Goal: Task Accomplishment & Management: Complete application form

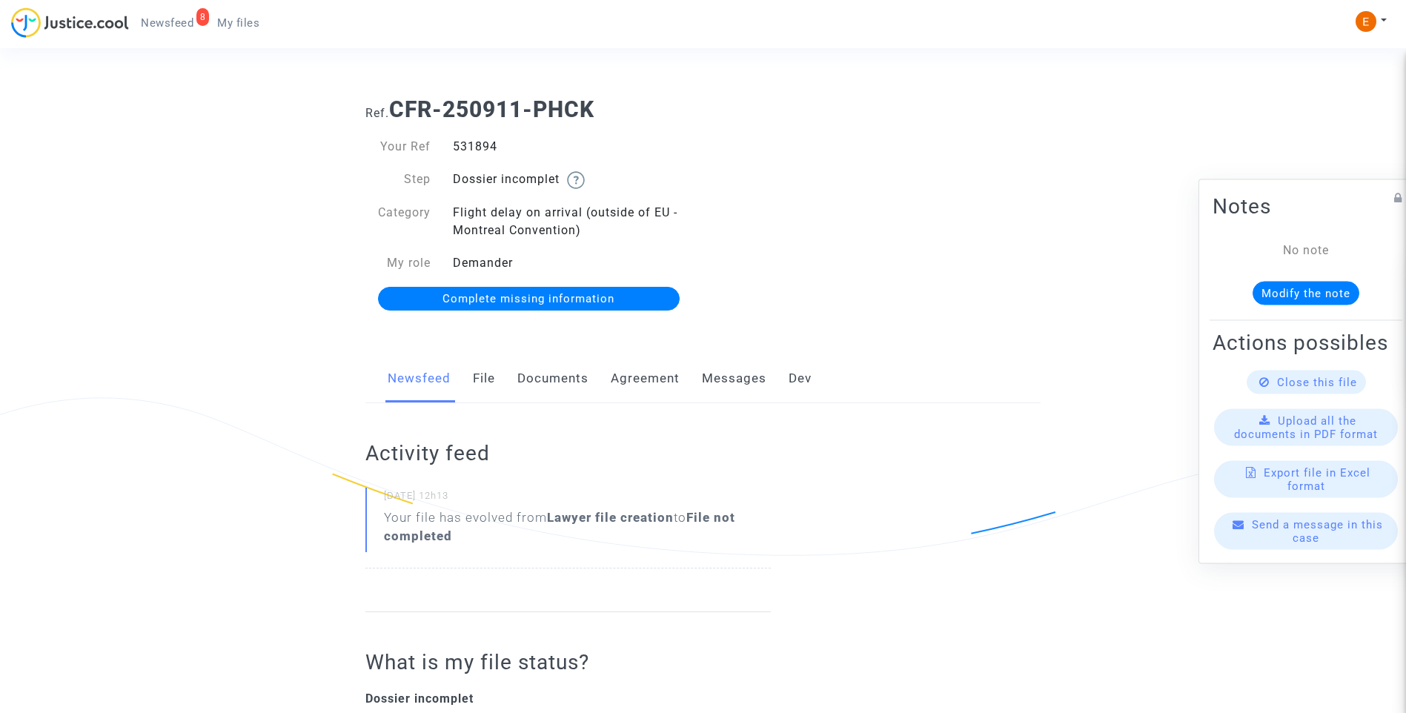
click at [558, 393] on link "Documents" at bounding box center [552, 378] width 71 height 49
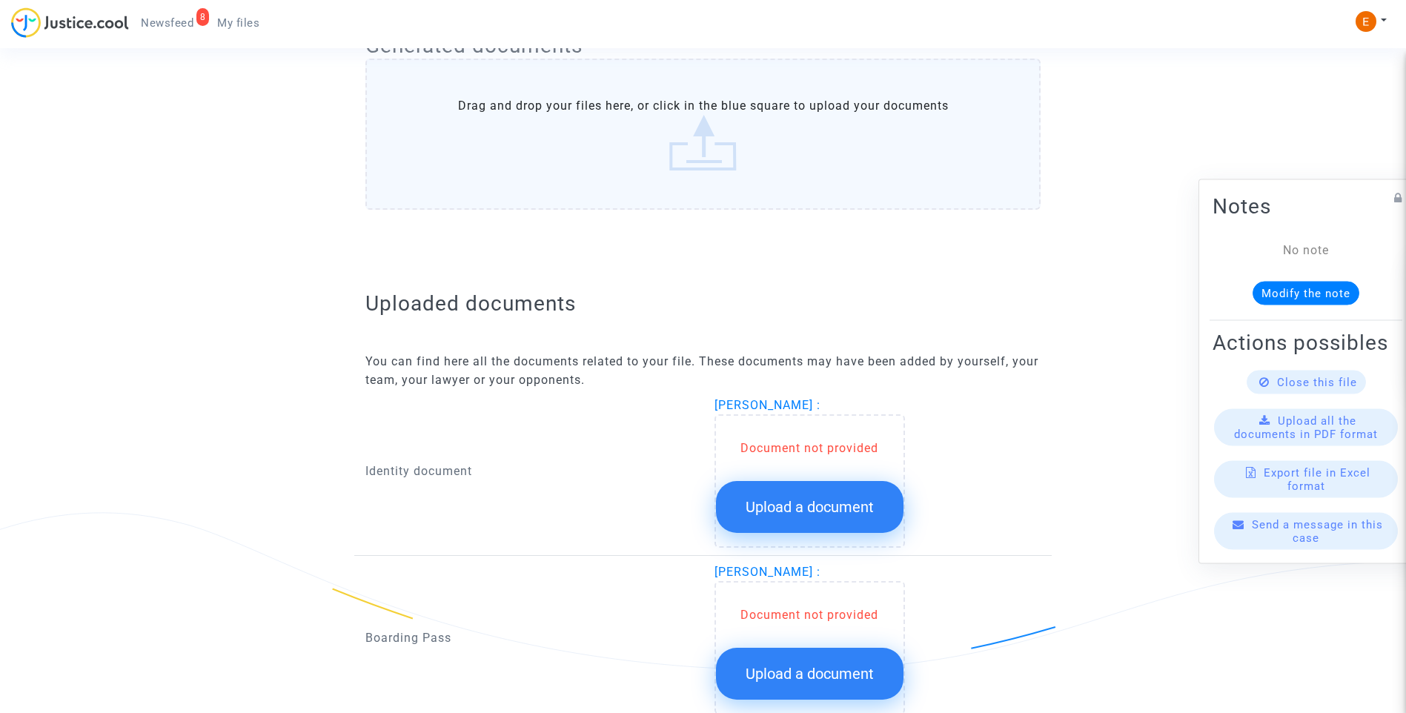
click at [789, 508] on span "Upload a document" at bounding box center [810, 507] width 128 height 18
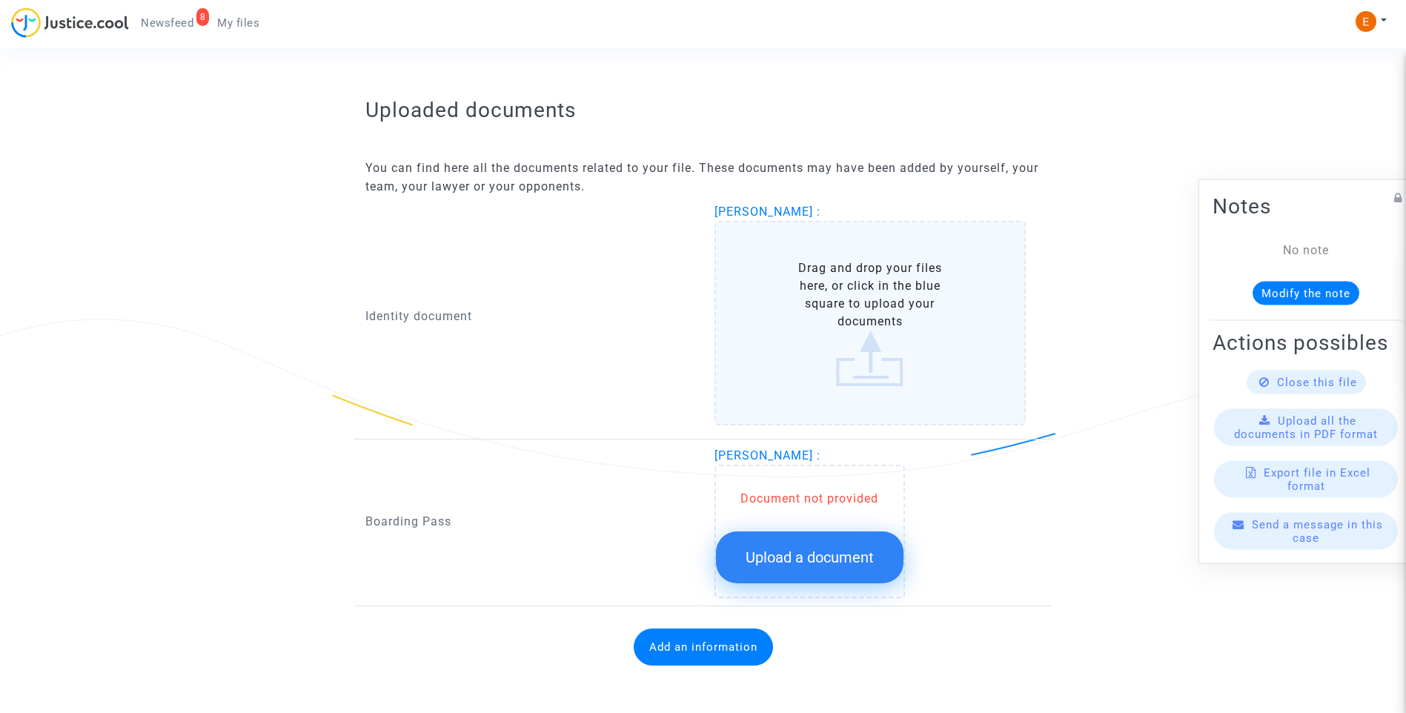
scroll to position [866, 0]
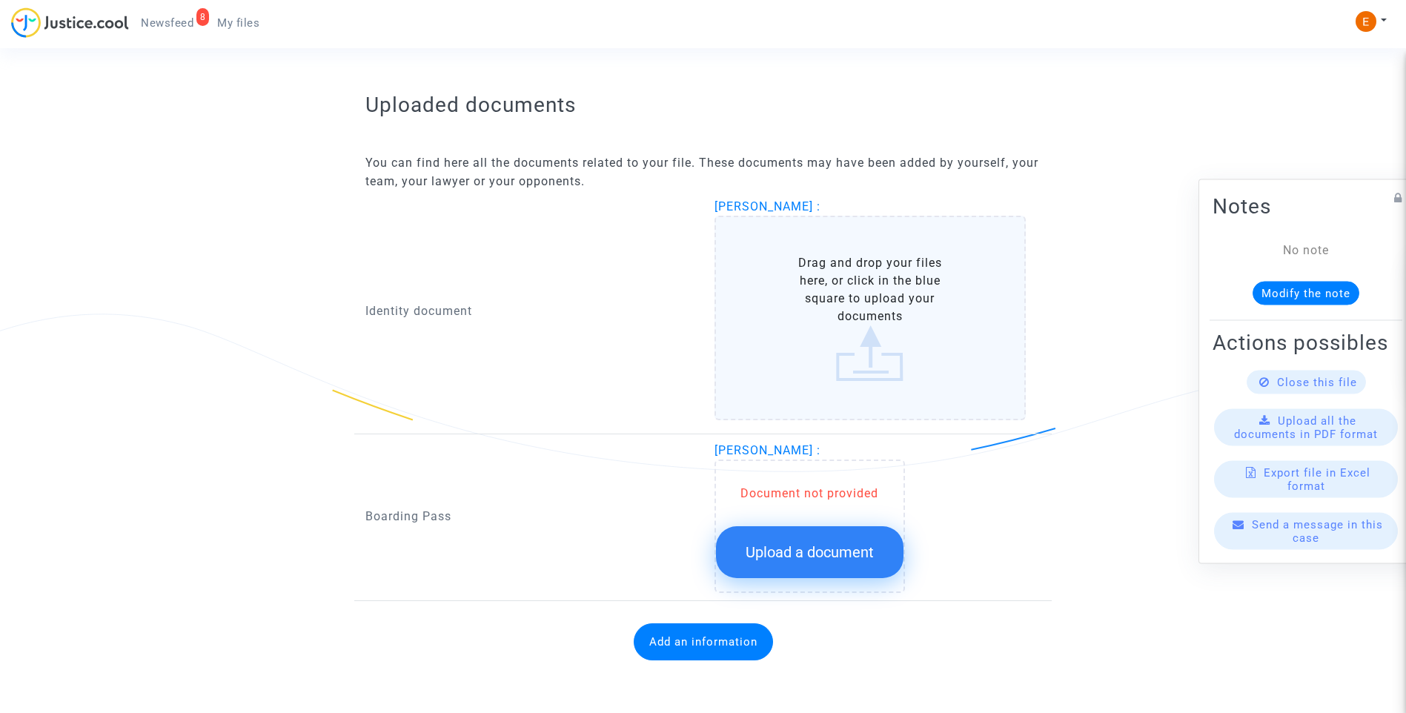
click at [809, 555] on span "Upload a document" at bounding box center [810, 552] width 128 height 18
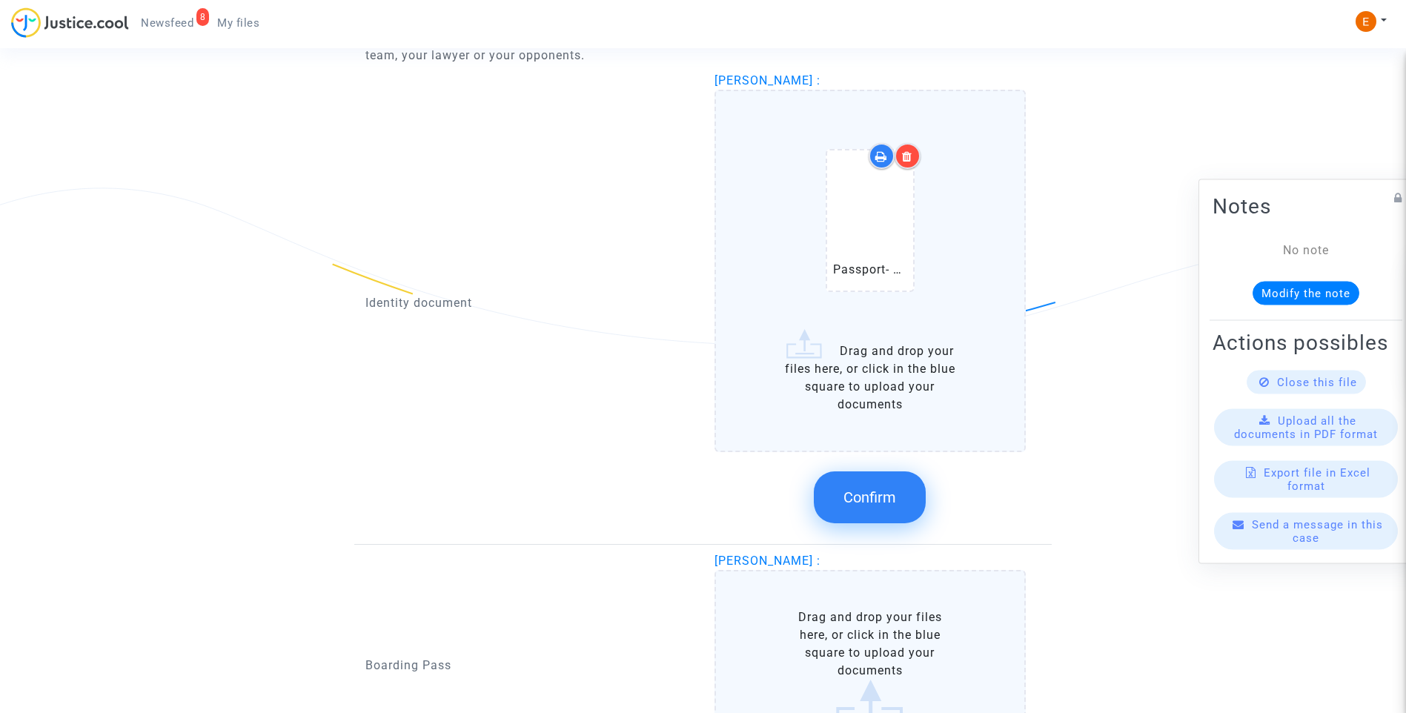
scroll to position [1014, 0]
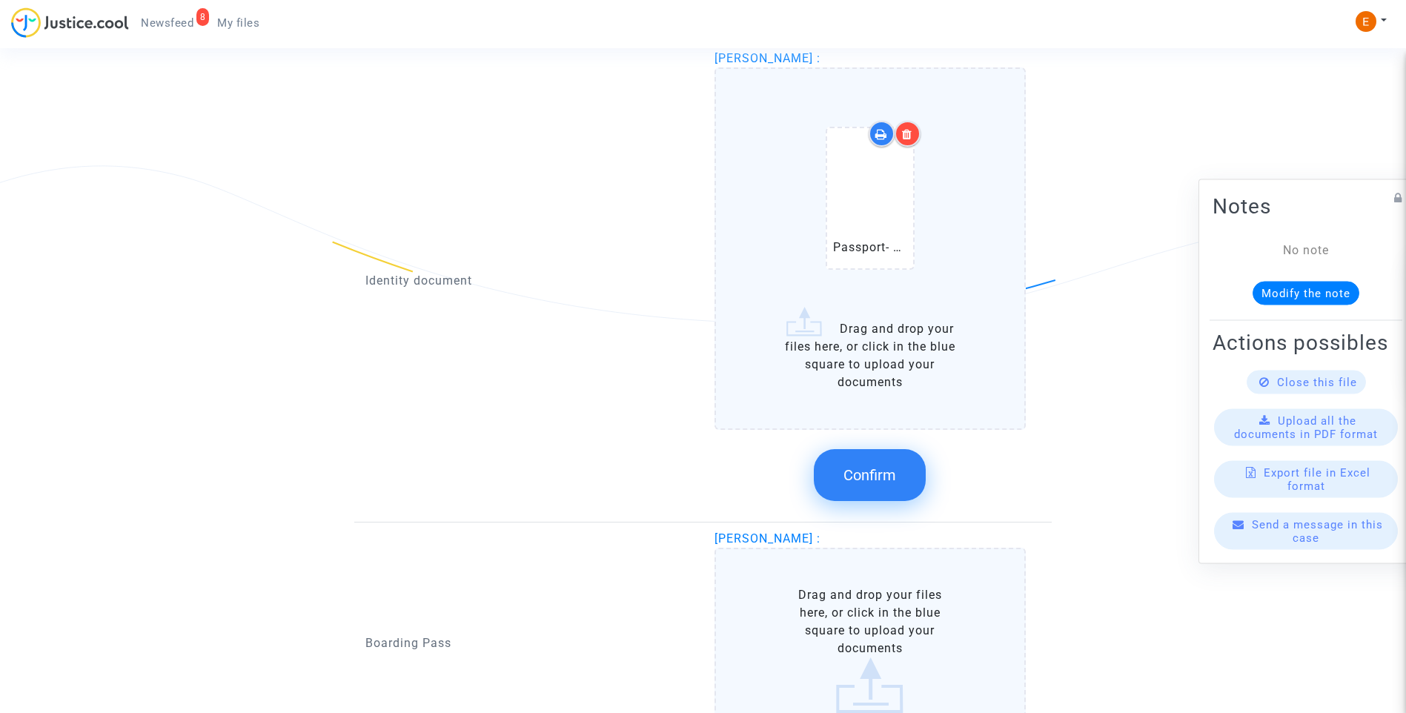
click at [877, 468] on span "Confirm" at bounding box center [869, 475] width 53 height 18
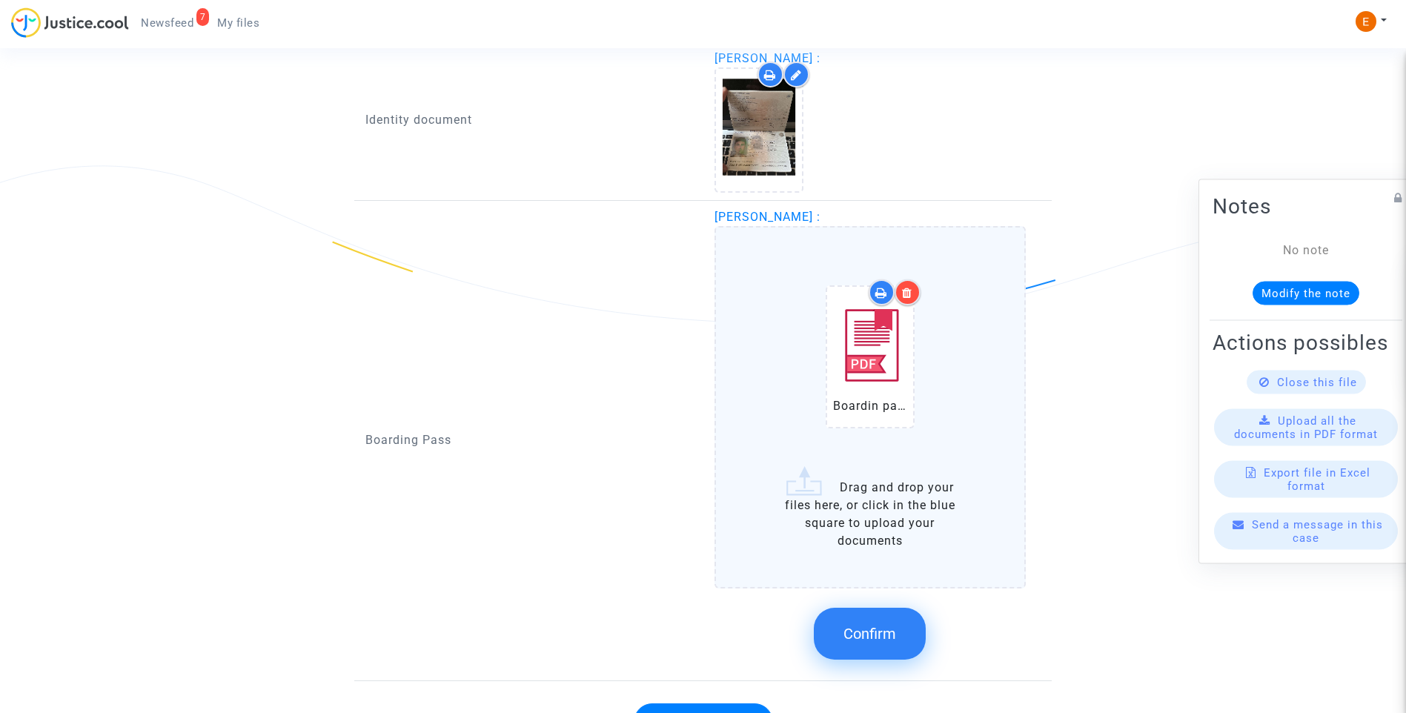
click at [885, 639] on span "Confirm" at bounding box center [869, 634] width 53 height 18
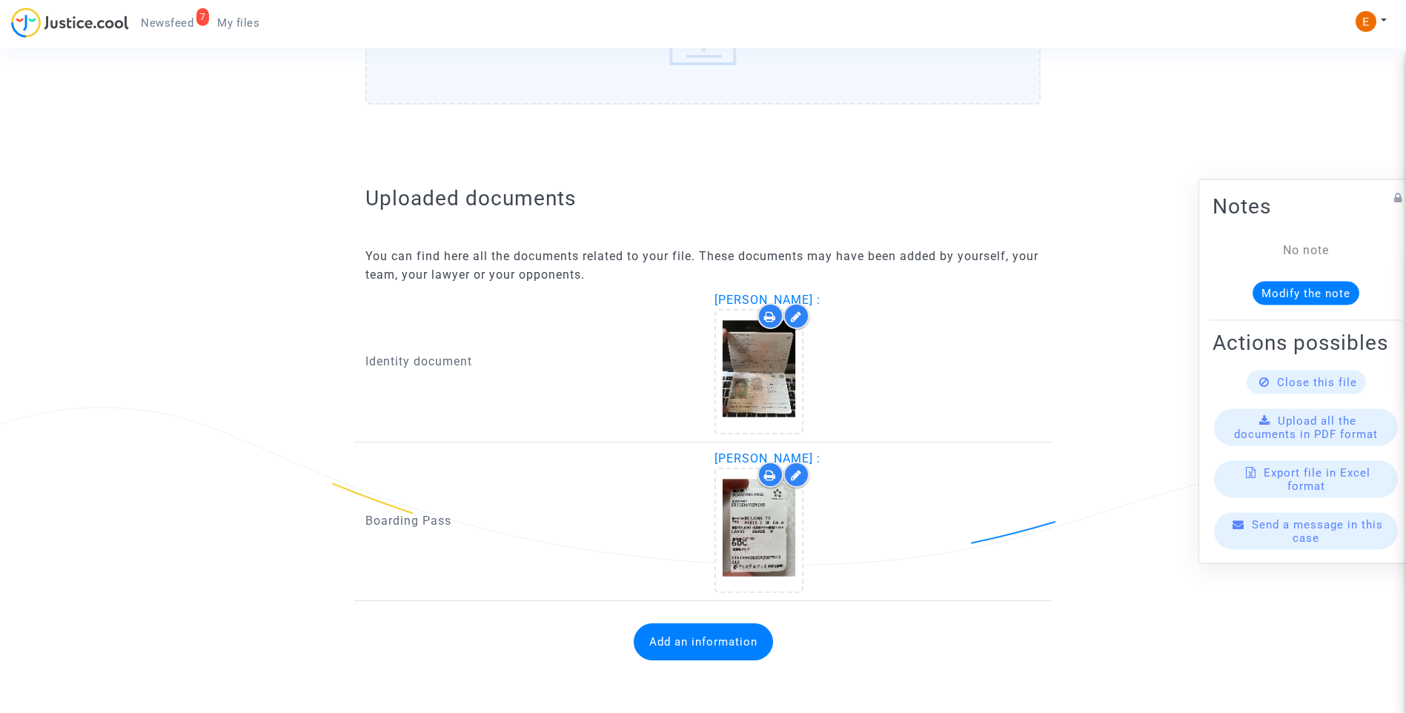
scroll to position [772, 0]
click at [694, 646] on button "Add an information" at bounding box center [703, 641] width 139 height 37
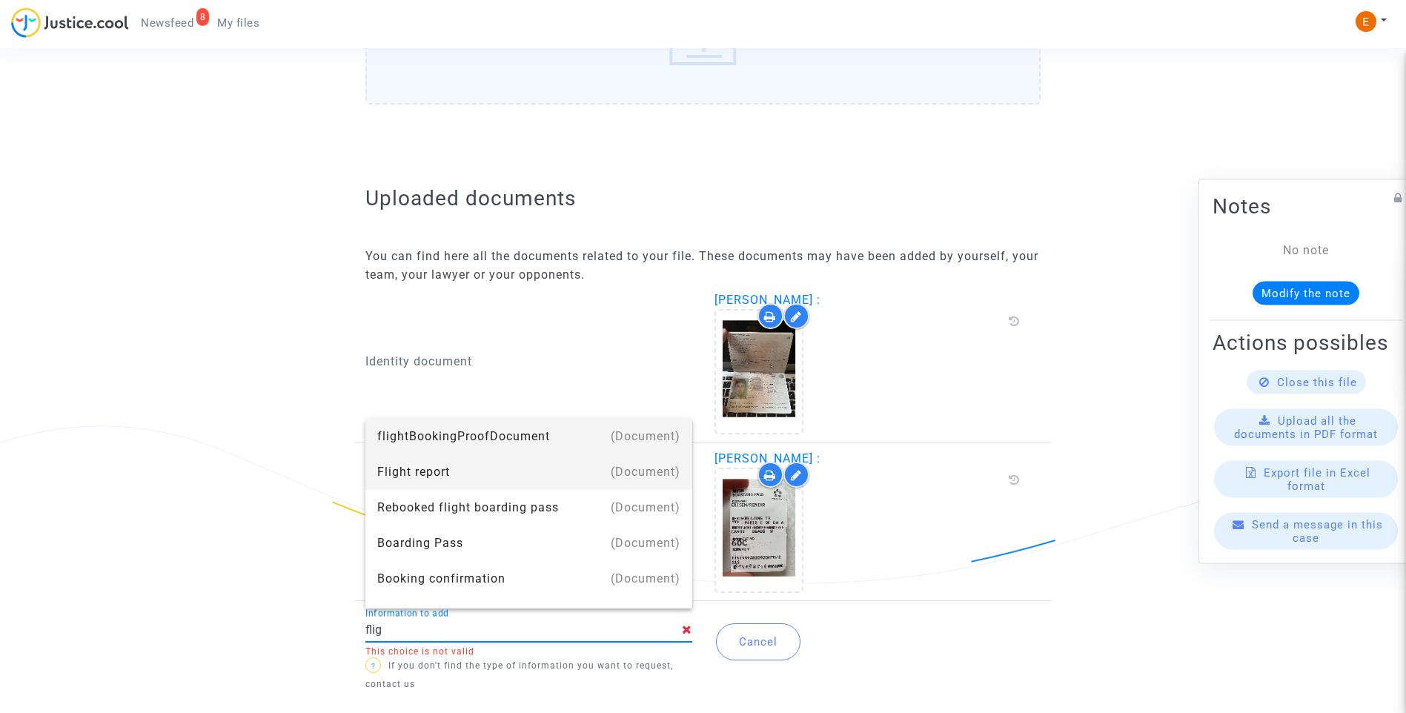
click at [480, 465] on div "Flight report" at bounding box center [528, 472] width 303 height 36
type input "Flight report"
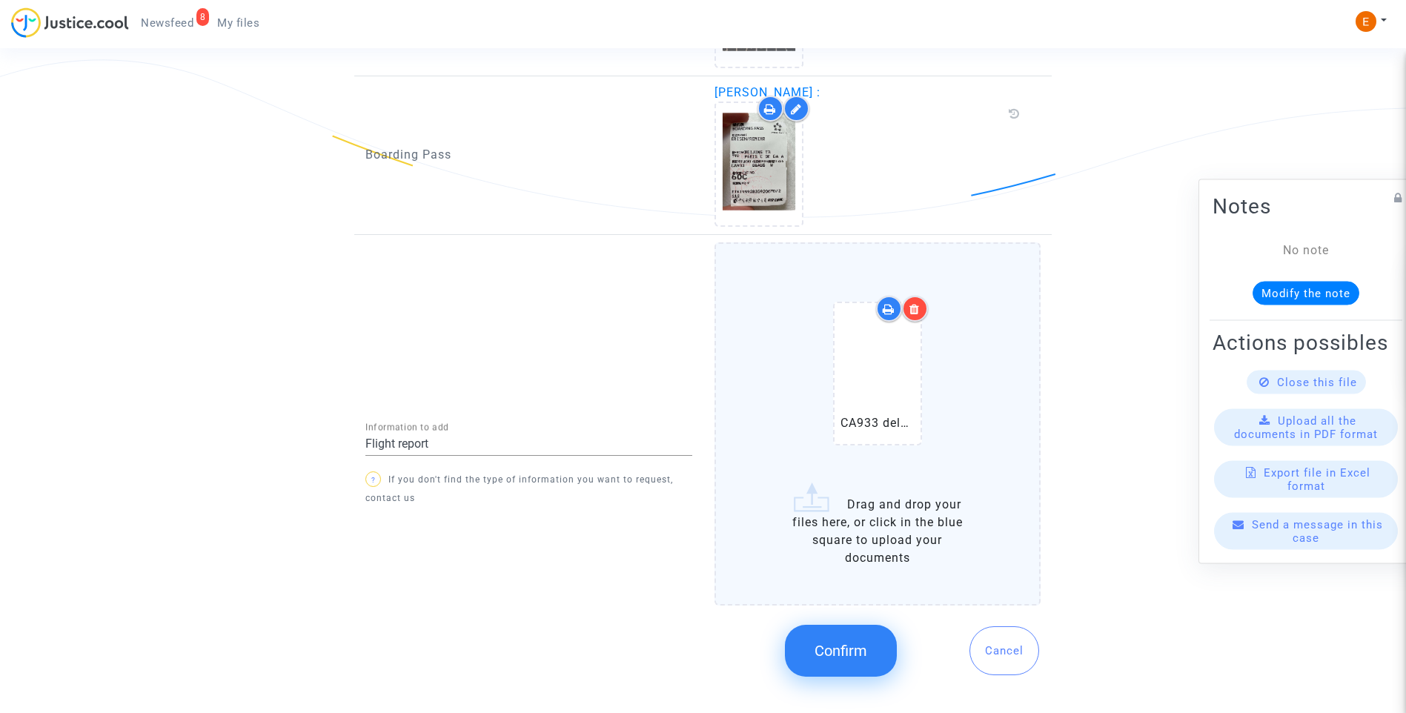
scroll to position [1142, 0]
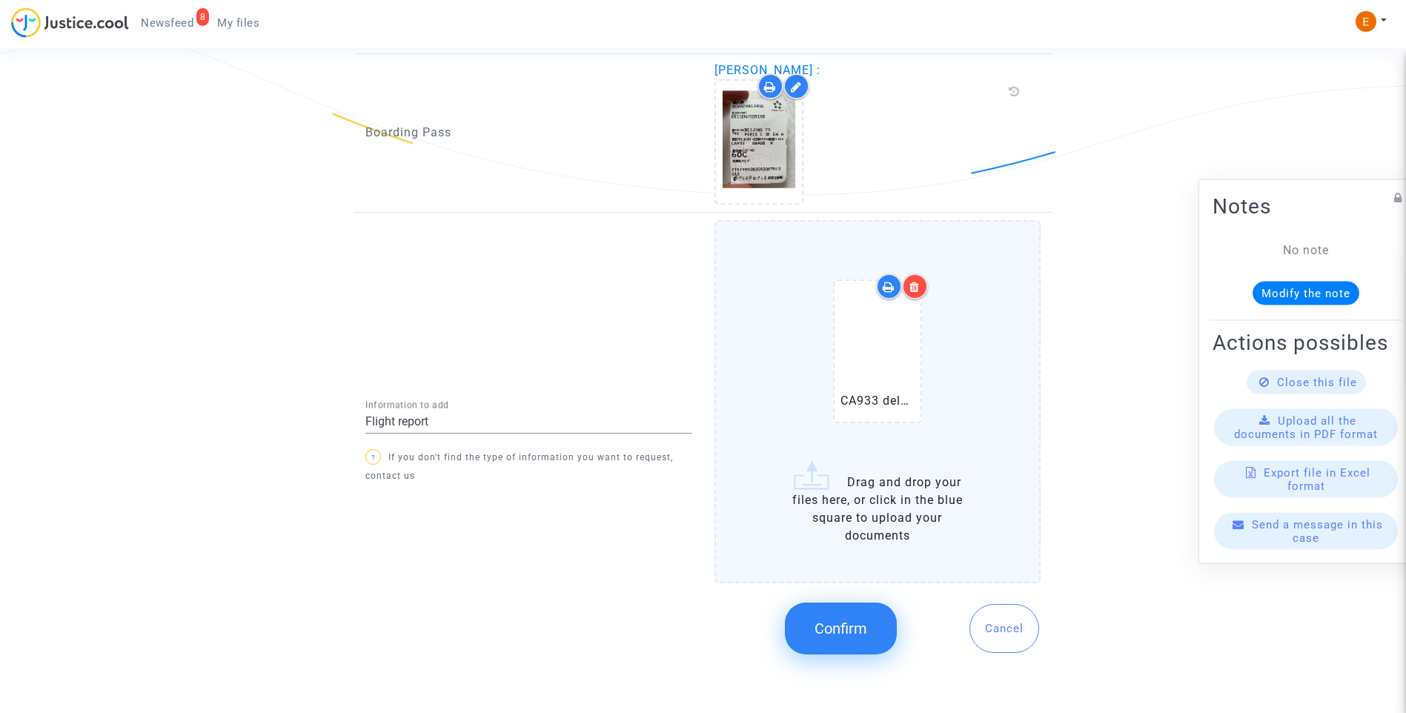
click at [841, 625] on span "Confirm" at bounding box center [841, 629] width 53 height 18
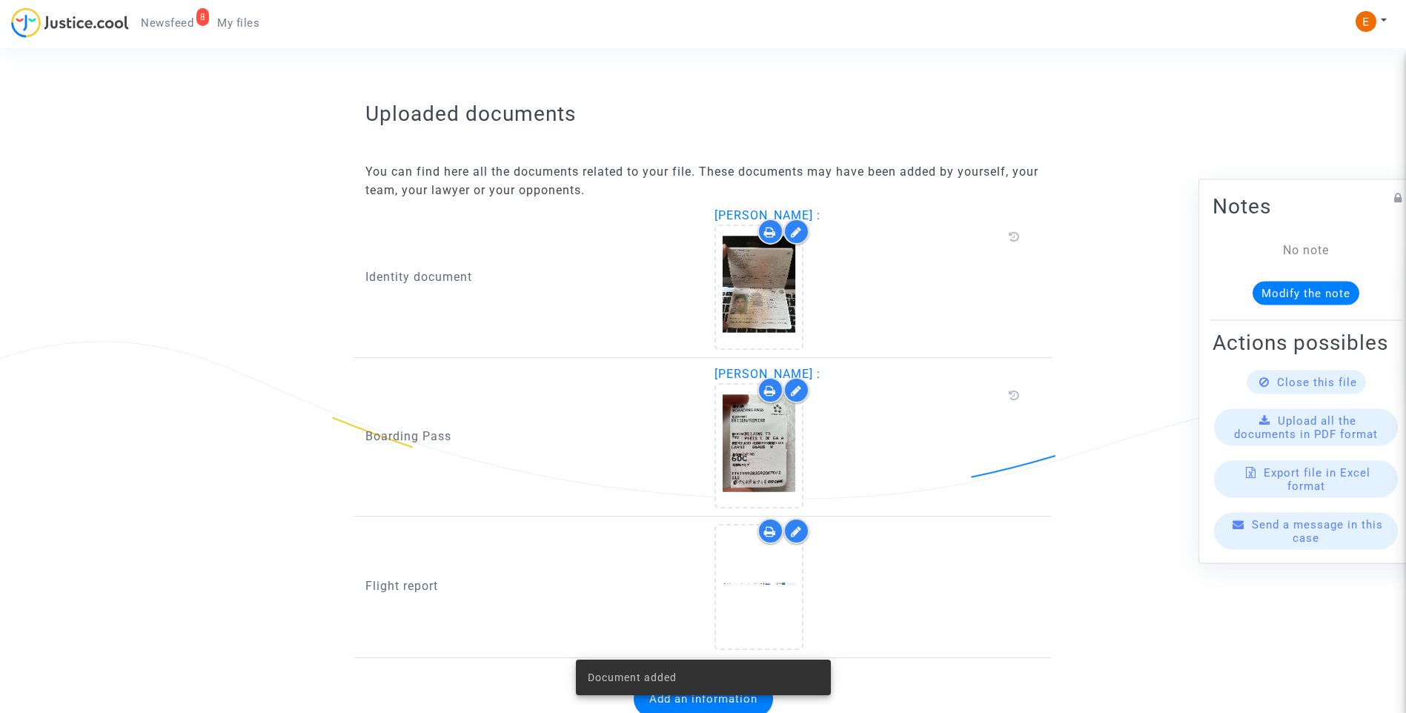
scroll to position [895, 0]
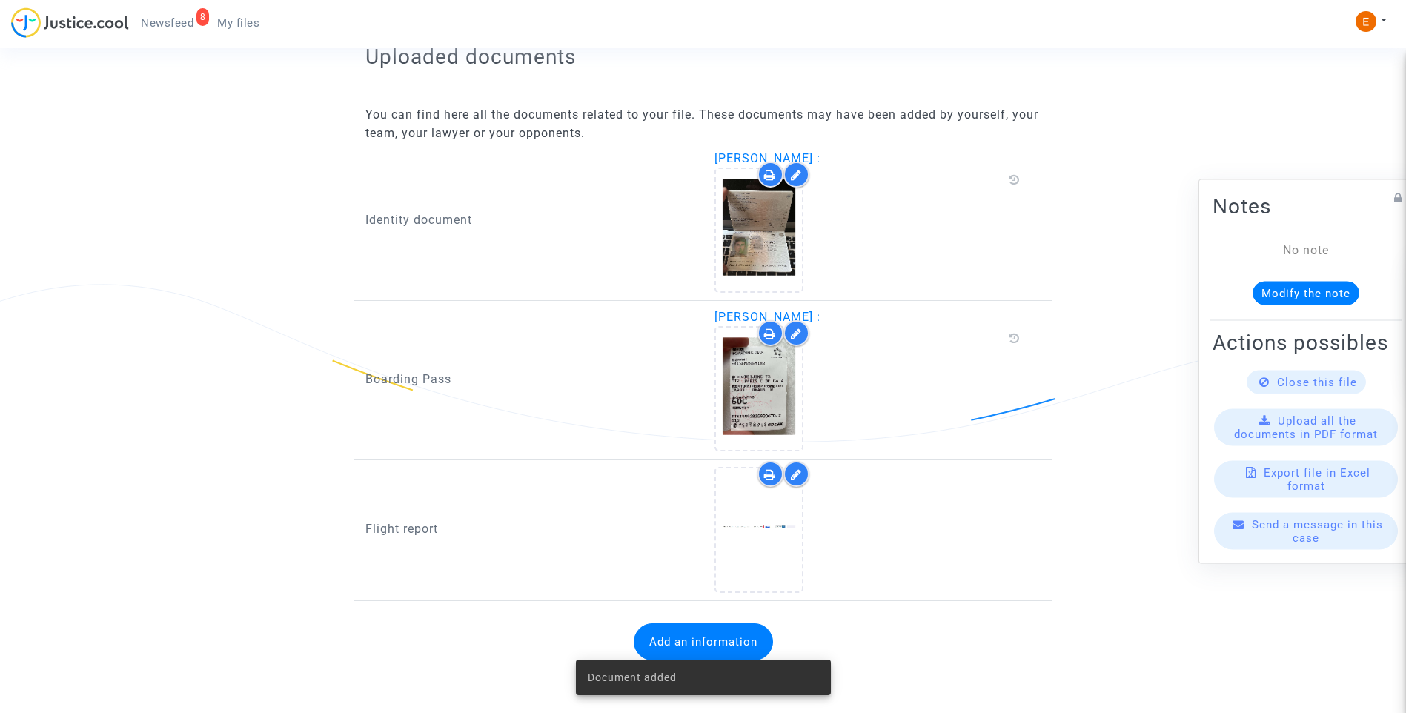
click at [168, 27] on span "Newsfeed" at bounding box center [167, 22] width 53 height 13
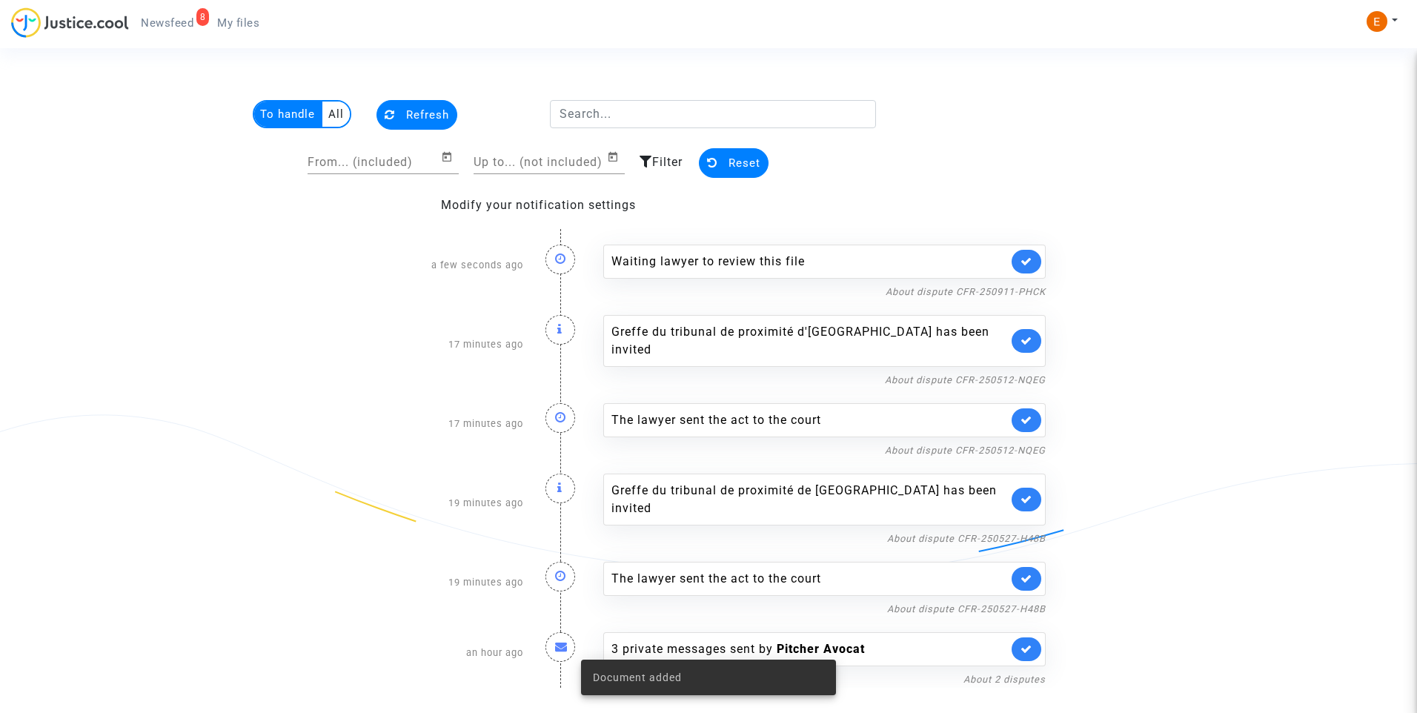
click at [1034, 253] on link at bounding box center [1027, 262] width 30 height 24
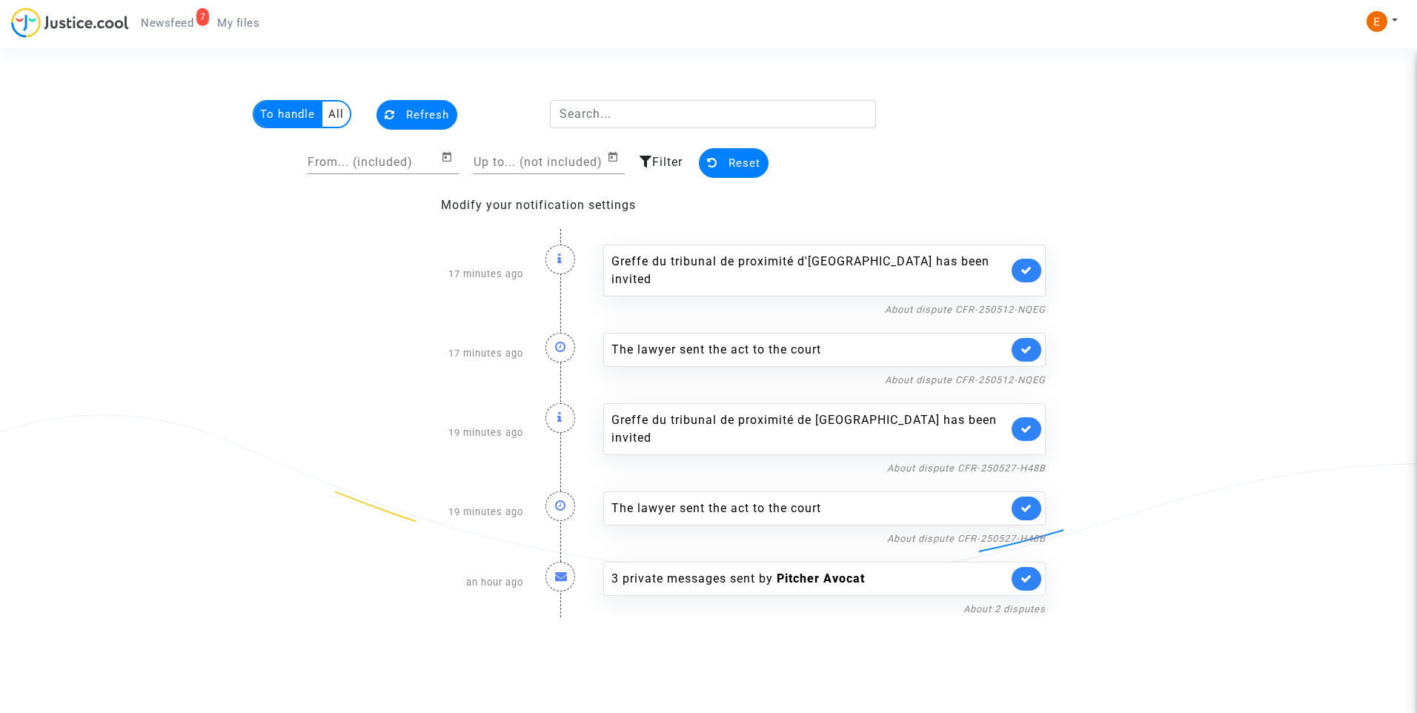
click at [1034, 259] on link at bounding box center [1027, 271] width 30 height 24
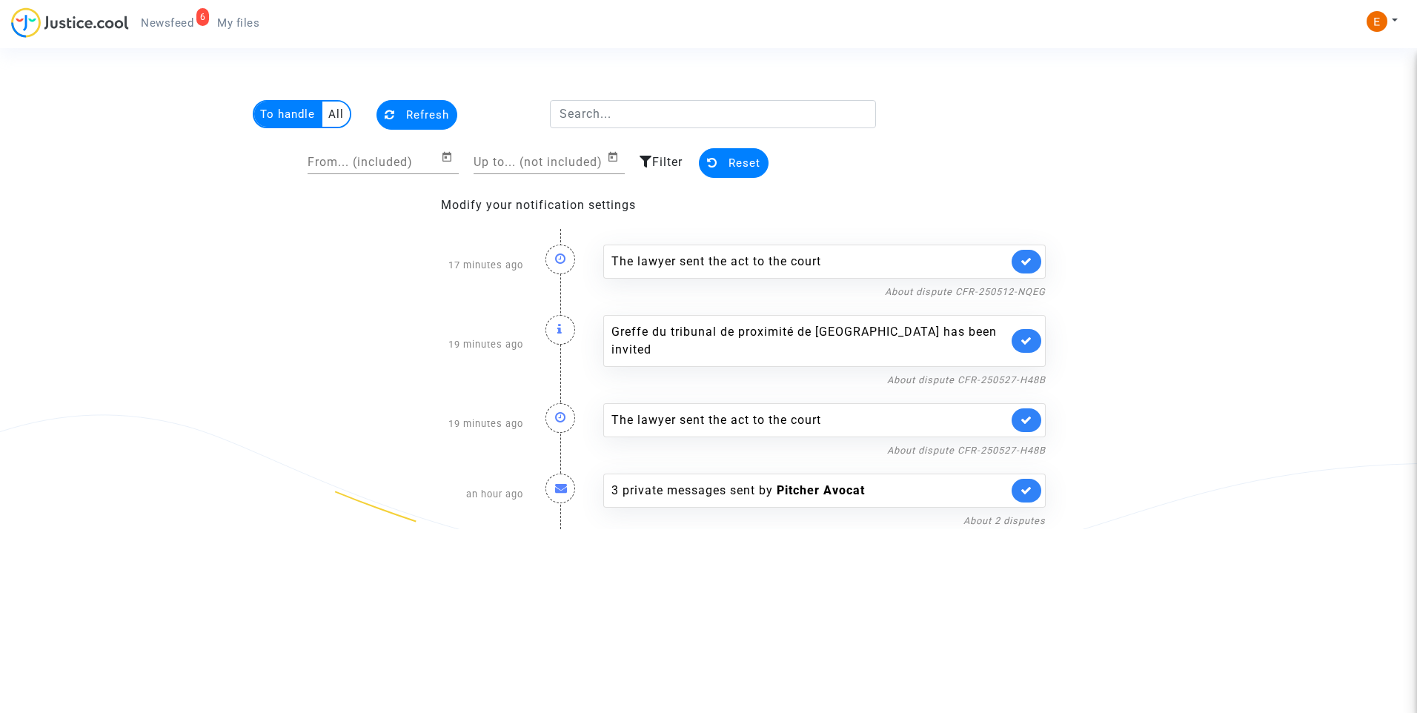
click at [1034, 253] on link at bounding box center [1027, 262] width 30 height 24
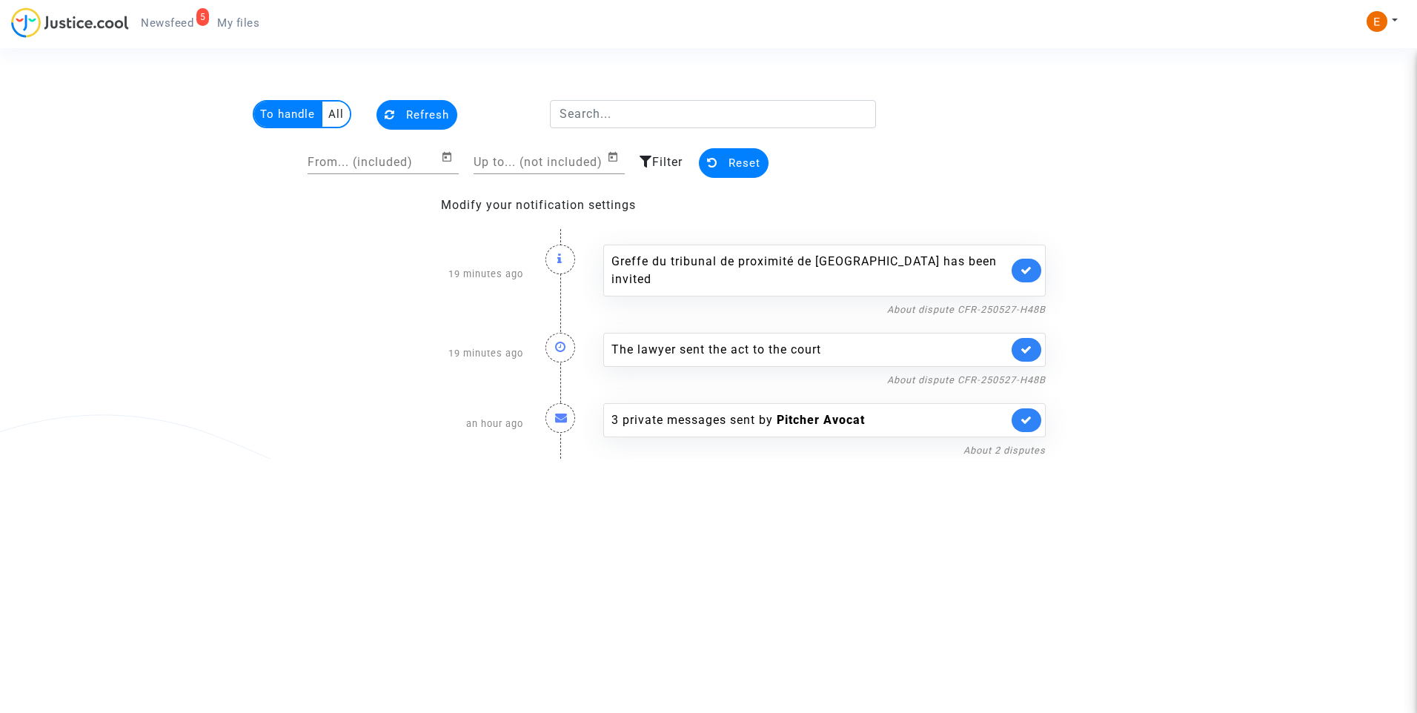
click at [1034, 259] on link at bounding box center [1027, 271] width 30 height 24
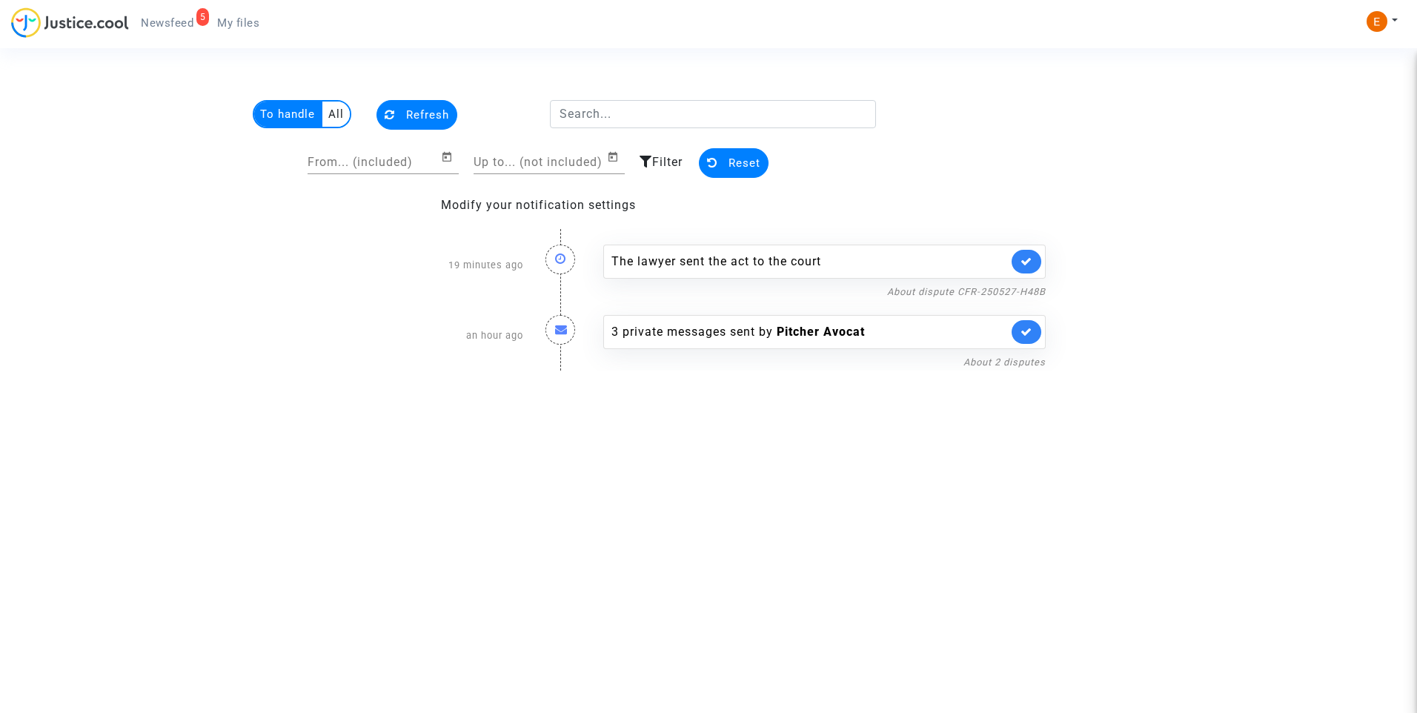
click at [1034, 253] on link at bounding box center [1027, 262] width 30 height 24
